Goal: Information Seeking & Learning: Learn about a topic

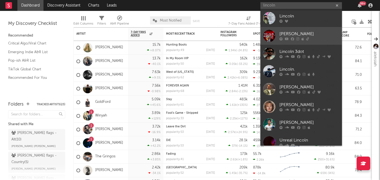
type input "lincoln"
click at [320, 38] on div at bounding box center [310, 38] width 60 height 3
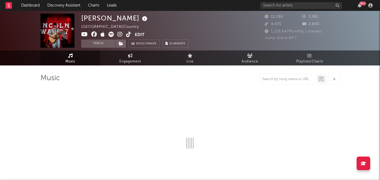
select select "6m"
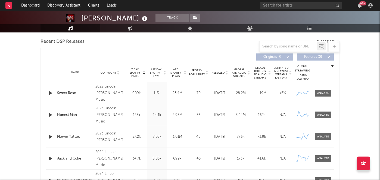
scroll to position [190, 0]
click at [322, 96] on div "Name Sweet Rose Copyright 2022 Lincoln [PERSON_NAME] Music Label [PERSON_NAME] …" at bounding box center [190, 92] width 288 height 21
click at [322, 95] on span at bounding box center [323, 92] width 16 height 7
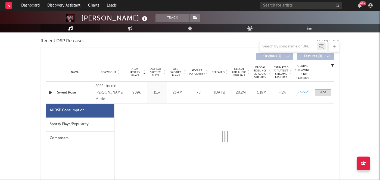
select select "6m"
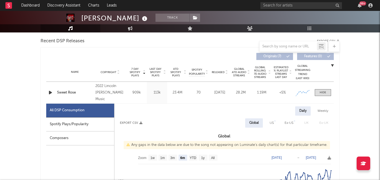
click at [94, 125] on div "Spotify Plays/Popularity" at bounding box center [80, 124] width 68 height 14
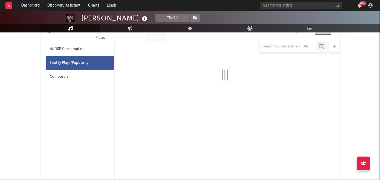
select select "6m"
select select "1w"
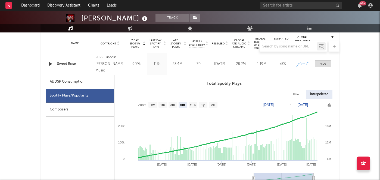
scroll to position [217, 0]
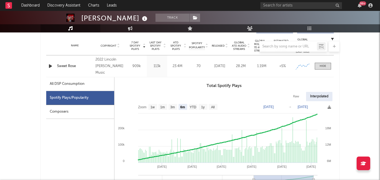
click at [85, 81] on div "All DSP Consumption" at bounding box center [80, 84] width 68 height 14
select select "6m"
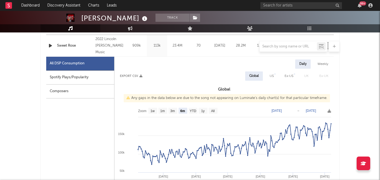
scroll to position [238, 0]
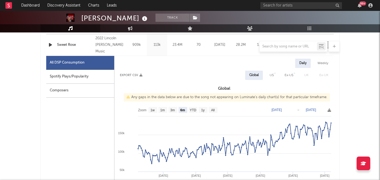
click at [272, 78] on div "US" at bounding box center [272, 75] width 4 height 7
select select "6m"
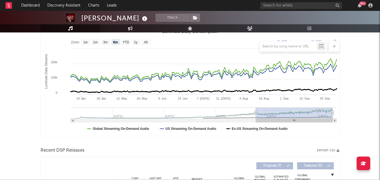
scroll to position [0, 0]
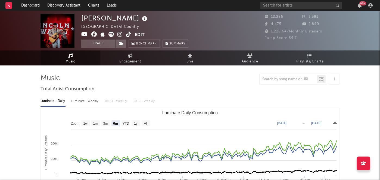
click at [118, 33] on icon at bounding box center [120, 34] width 5 height 5
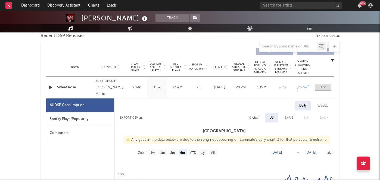
scroll to position [186, 0]
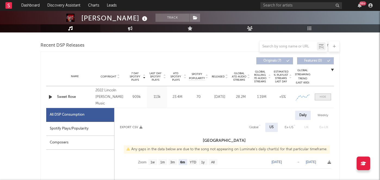
click at [323, 95] on div at bounding box center [323, 97] width 7 height 4
